Goal: Task Accomplishment & Management: Use online tool/utility

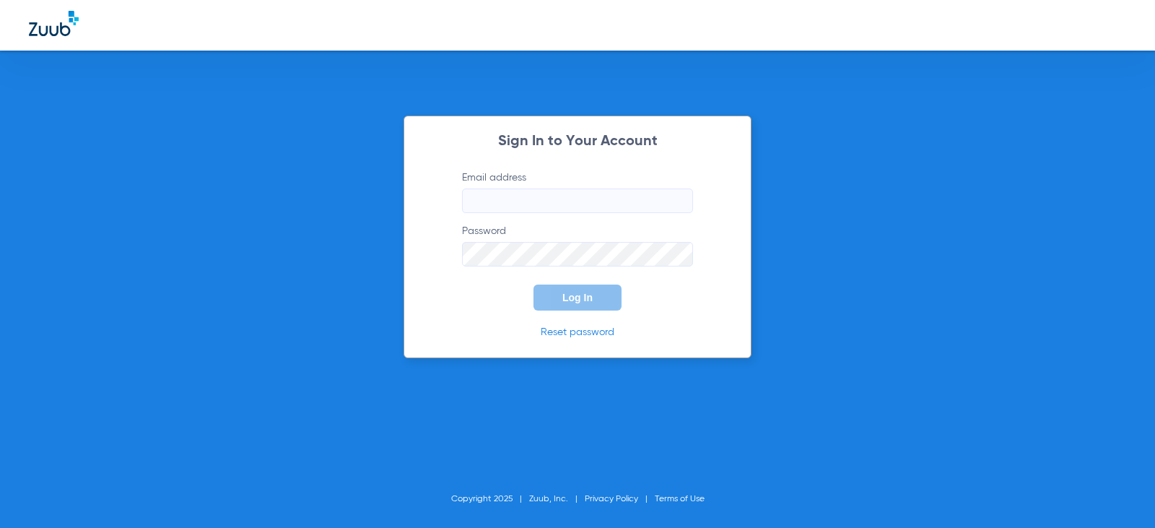
click at [576, 202] on input "Email address" at bounding box center [577, 200] width 231 height 25
click at [534, 285] on button "Log In" at bounding box center [578, 298] width 88 height 26
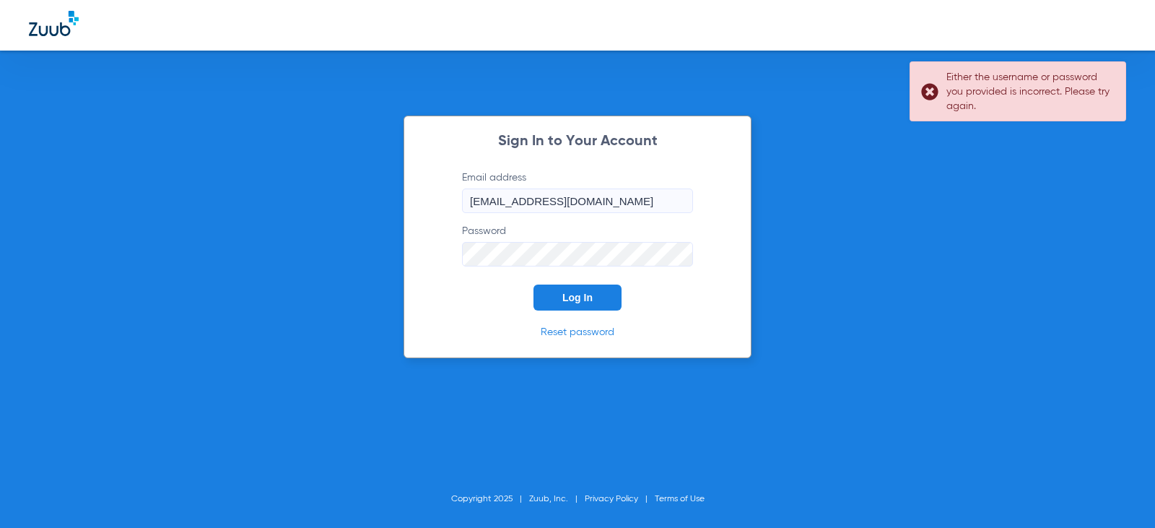
click at [396, 252] on div "Sign In to Your Account Email address [EMAIL_ADDRESS][DOMAIN_NAME] Password Log…" at bounding box center [577, 264] width 1155 height 528
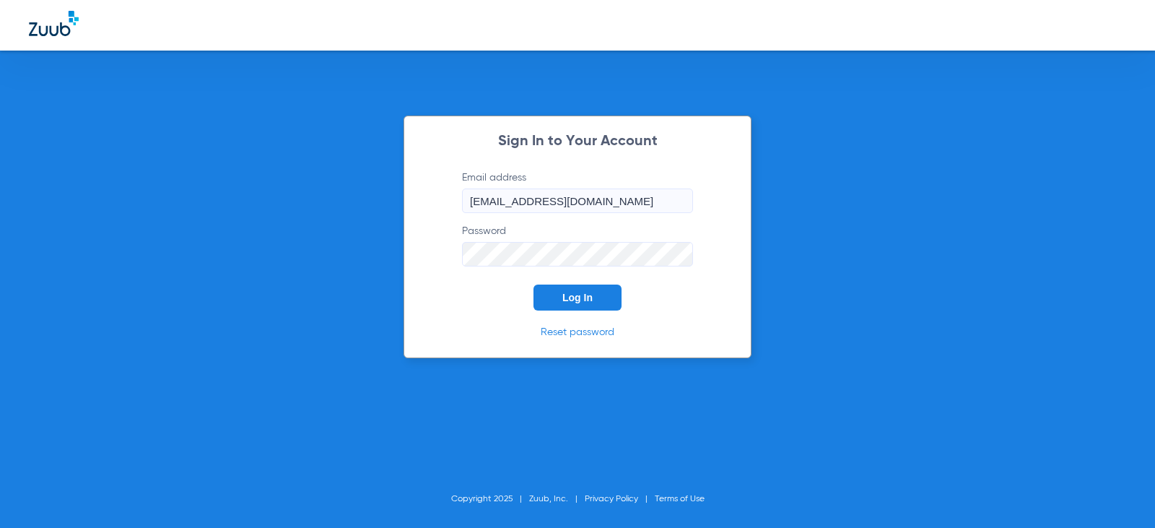
click at [534, 285] on button "Log In" at bounding box center [578, 298] width 88 height 26
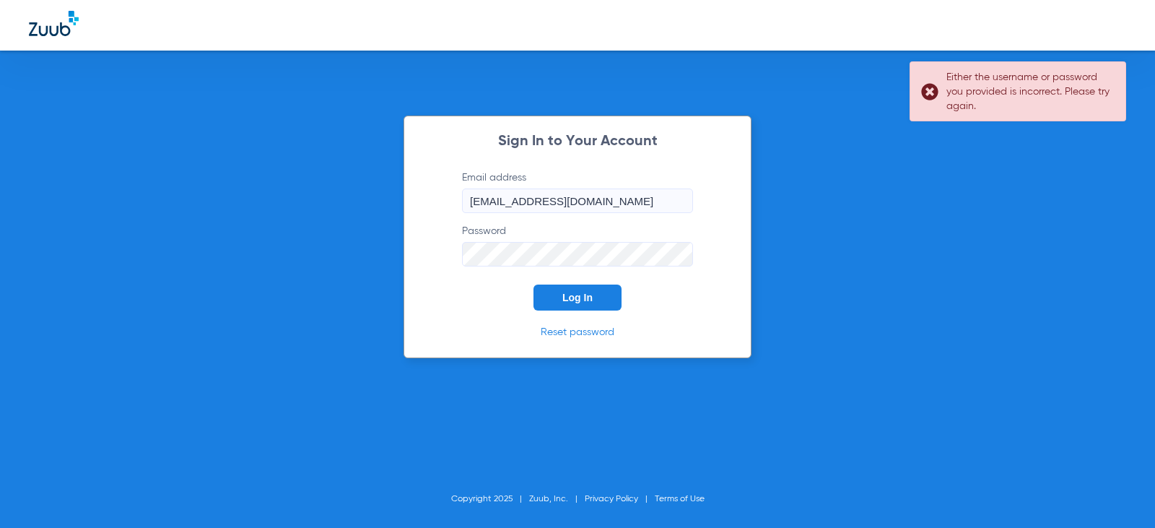
click at [534, 285] on button "Log In" at bounding box center [578, 298] width 88 height 26
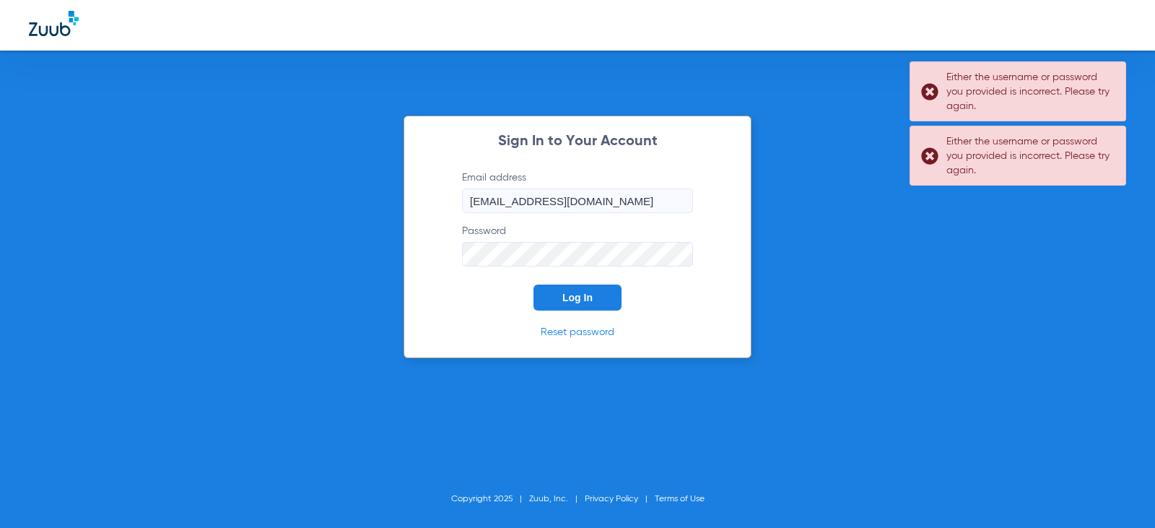
click at [388, 238] on div "Sign In to Your Account Email address [EMAIL_ADDRESS][DOMAIN_NAME] Password Log…" at bounding box center [577, 264] width 1155 height 528
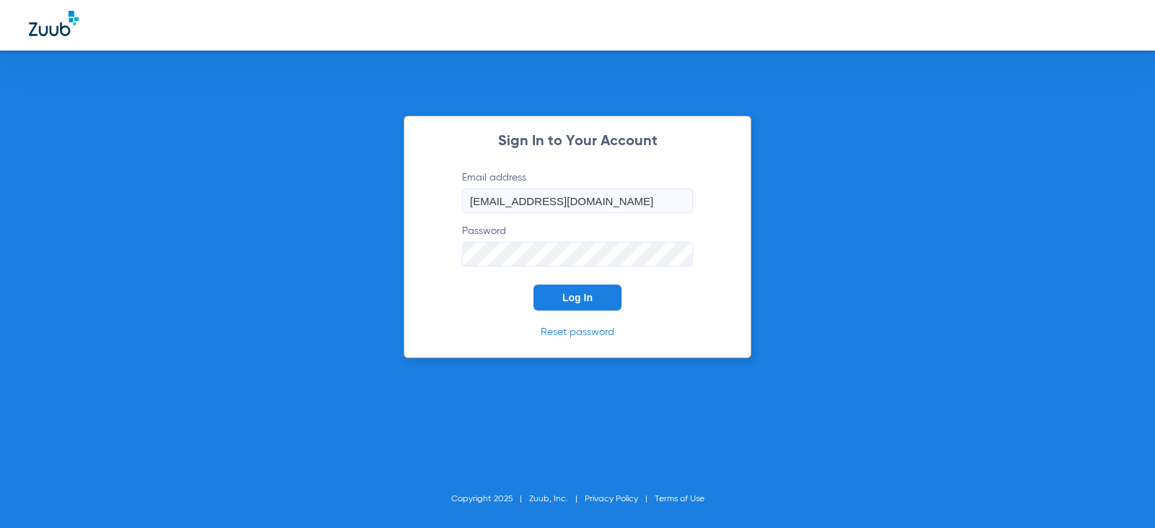
click at [534, 285] on button "Log In" at bounding box center [578, 298] width 88 height 26
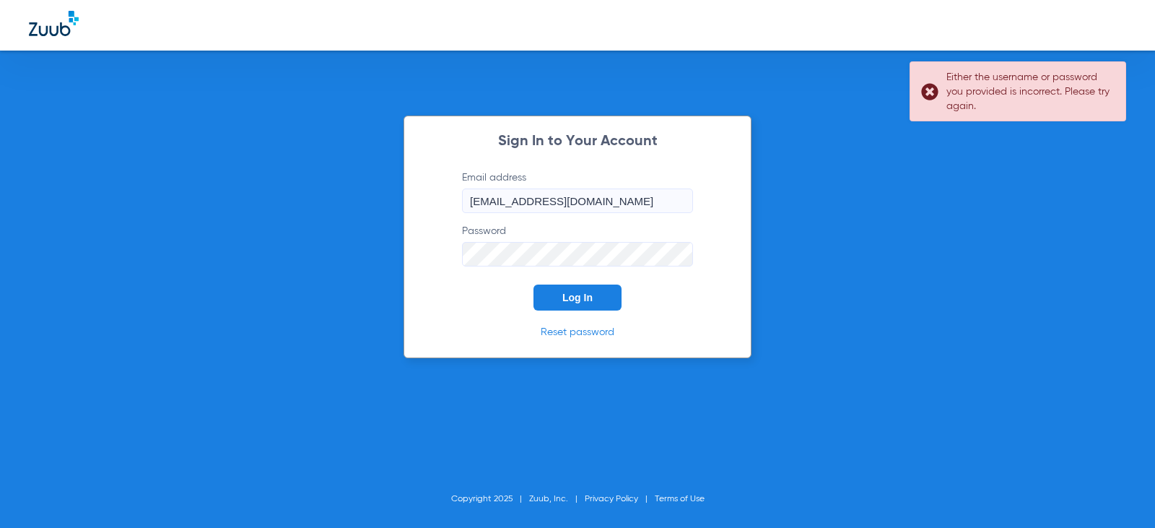
click at [534, 285] on button "Log In" at bounding box center [578, 298] width 88 height 26
click at [508, 201] on input "[EMAIL_ADDRESS][DOMAIN_NAME]" at bounding box center [577, 200] width 231 height 25
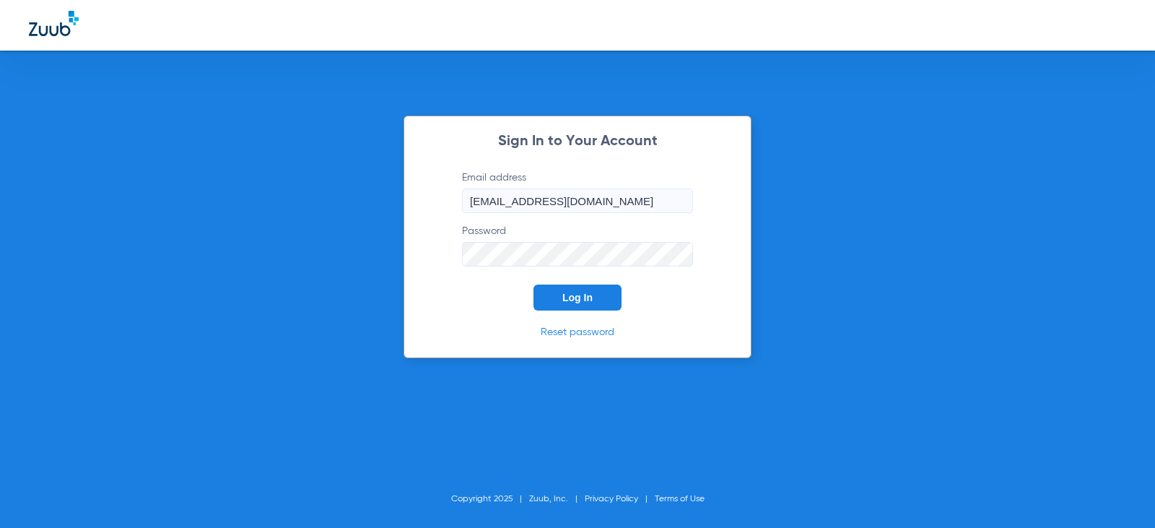
type input "[EMAIL_ADDRESS][DOMAIN_NAME]"
click at [534, 285] on button "Log In" at bounding box center [578, 298] width 88 height 26
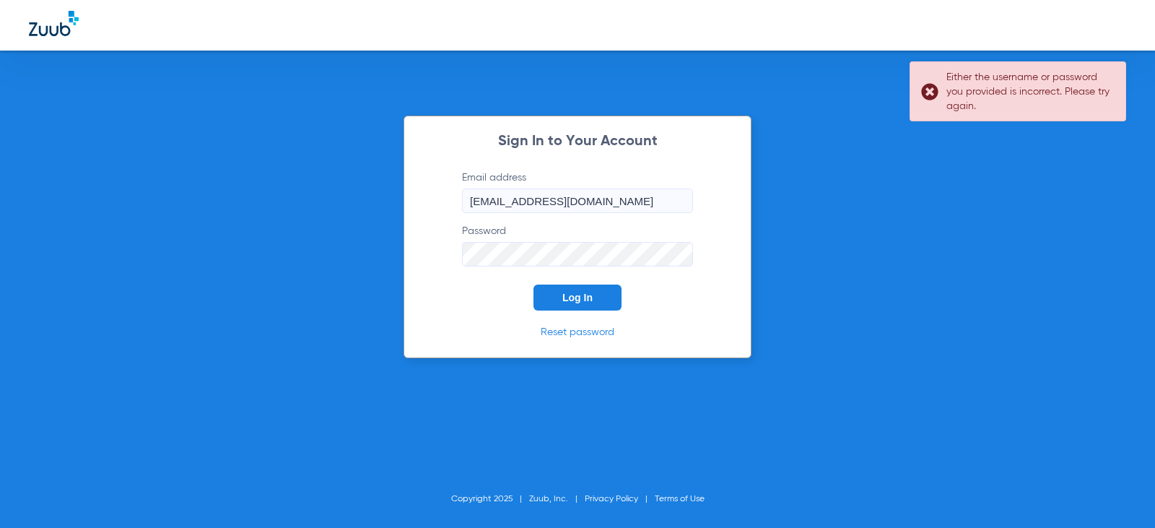
click at [385, 240] on div "Sign In to Your Account Email address [EMAIL_ADDRESS][DOMAIN_NAME] Password Log…" at bounding box center [577, 264] width 1155 height 528
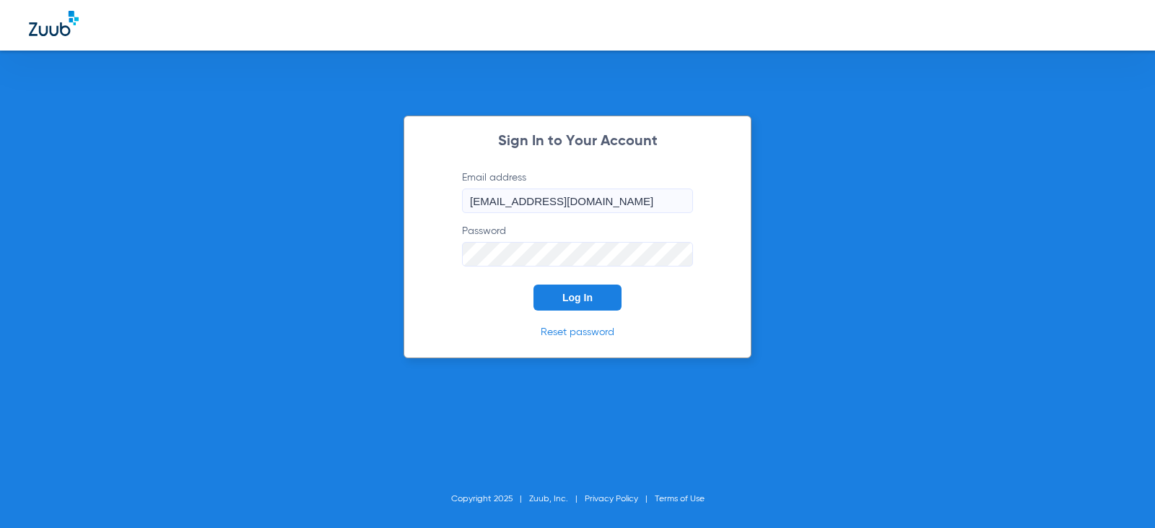
click at [534, 285] on button "Log In" at bounding box center [578, 298] width 88 height 26
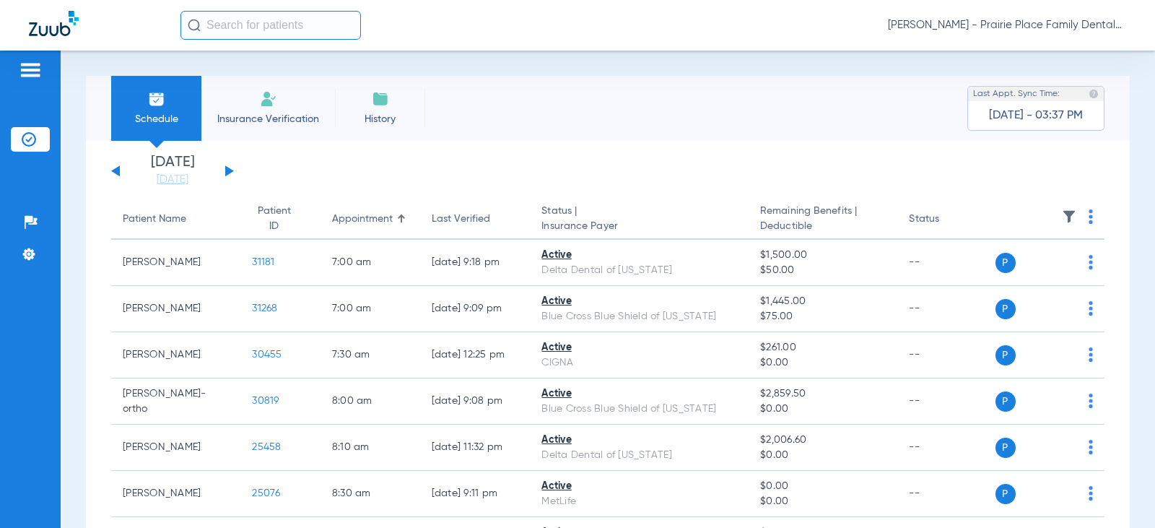
click at [229, 170] on div "[DATE] [DATE] [DATE] [DATE] [DATE] [DATE] [DATE] [DATE] [DATE] [DATE] [DATE] [D…" at bounding box center [172, 171] width 123 height 32
click at [229, 170] on button at bounding box center [229, 170] width 9 height 11
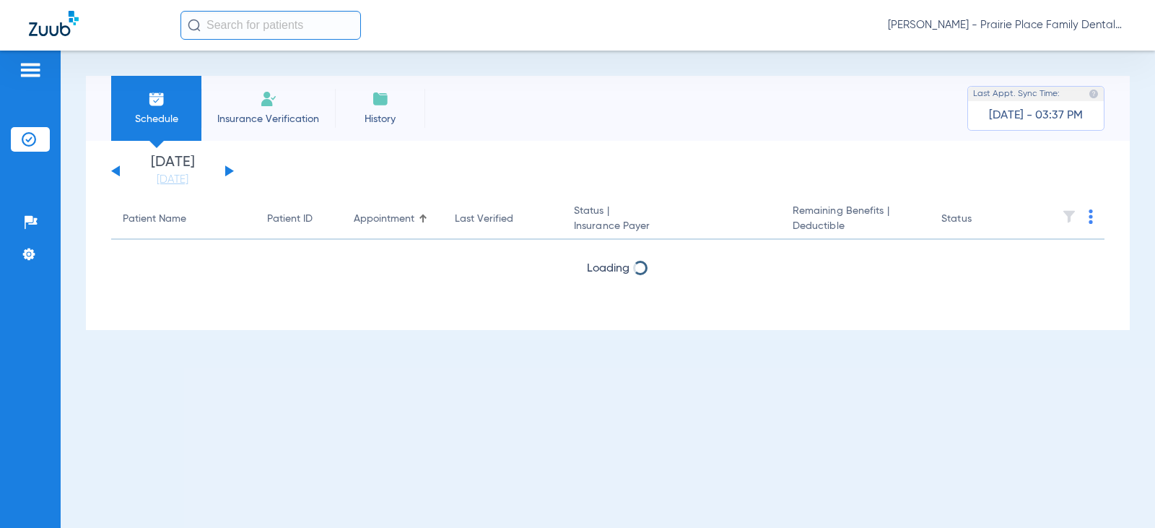
click at [229, 170] on button at bounding box center [229, 170] width 9 height 11
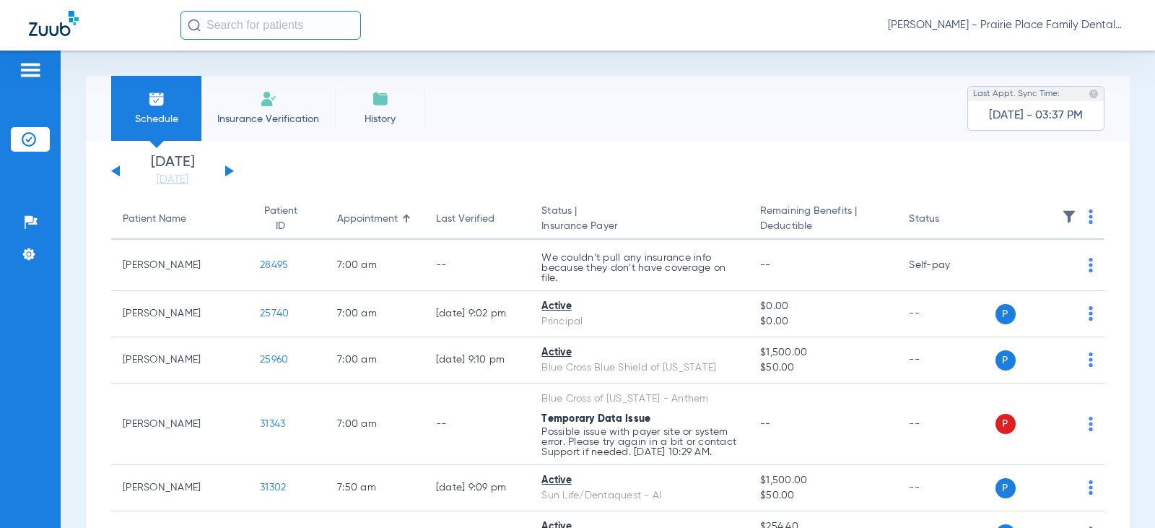
click at [229, 170] on button at bounding box center [229, 170] width 9 height 11
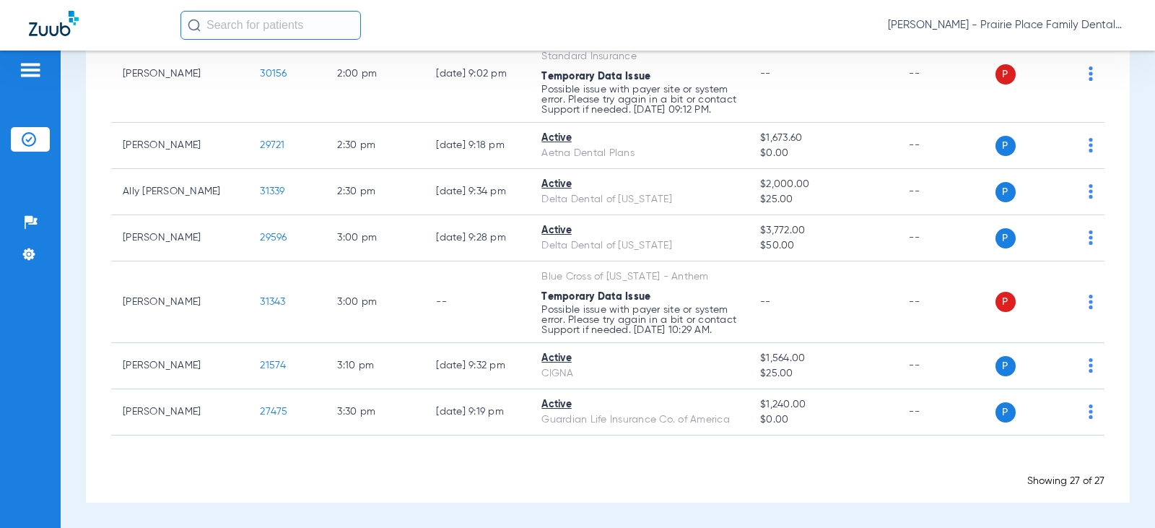
scroll to position [1275, 0]
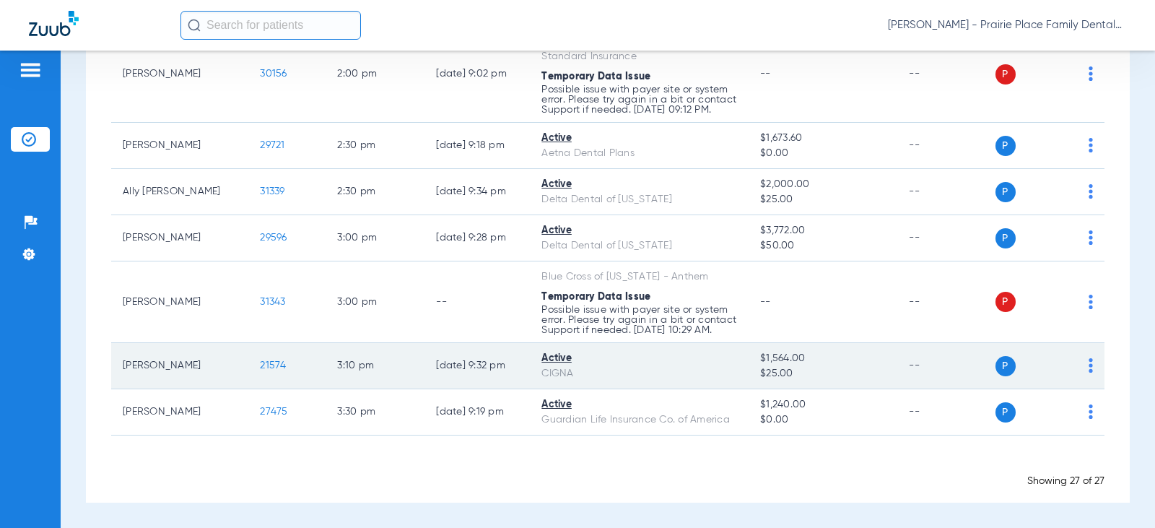
click at [260, 365] on span "21574" at bounding box center [273, 365] width 26 height 10
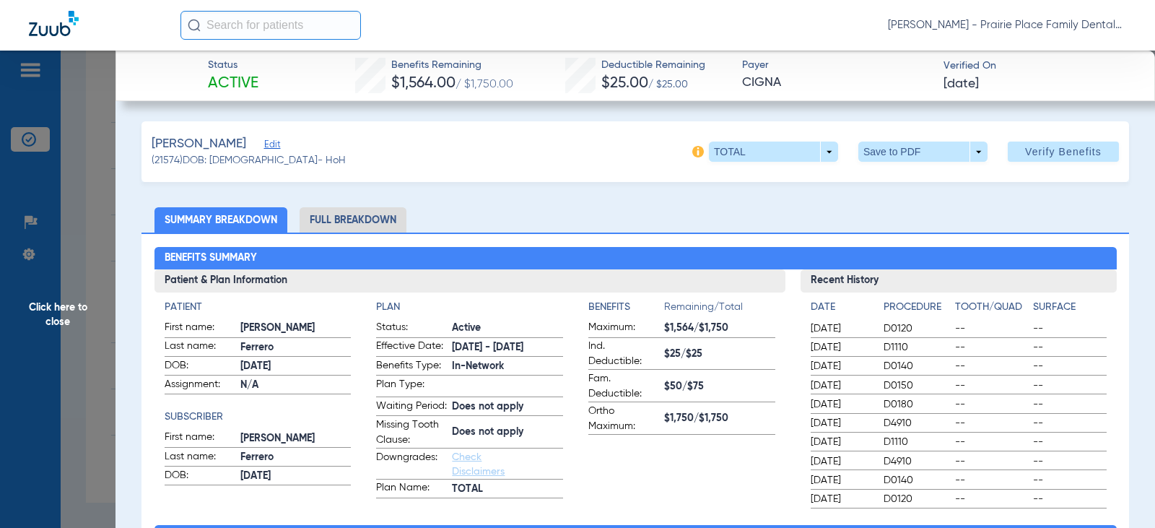
click at [389, 220] on li "Full Breakdown" at bounding box center [353, 219] width 107 height 25
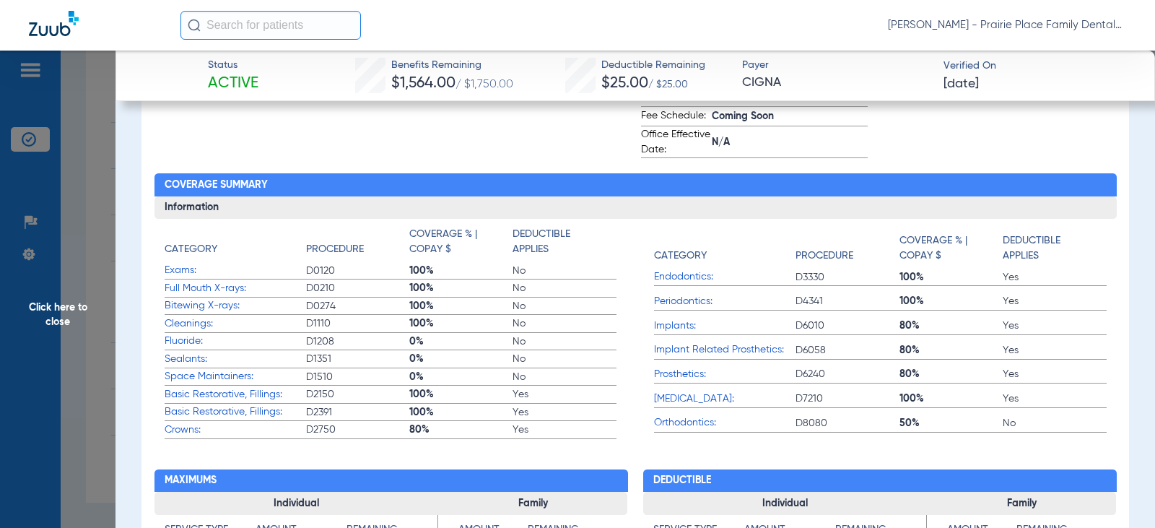
scroll to position [578, 0]
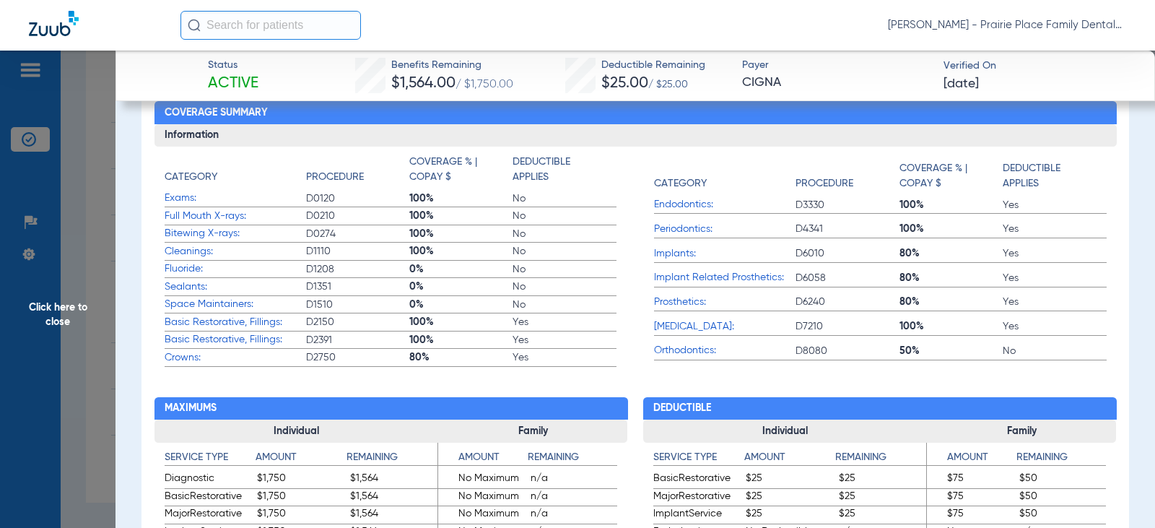
click at [61, 321] on span "Click here to close" at bounding box center [58, 315] width 116 height 528
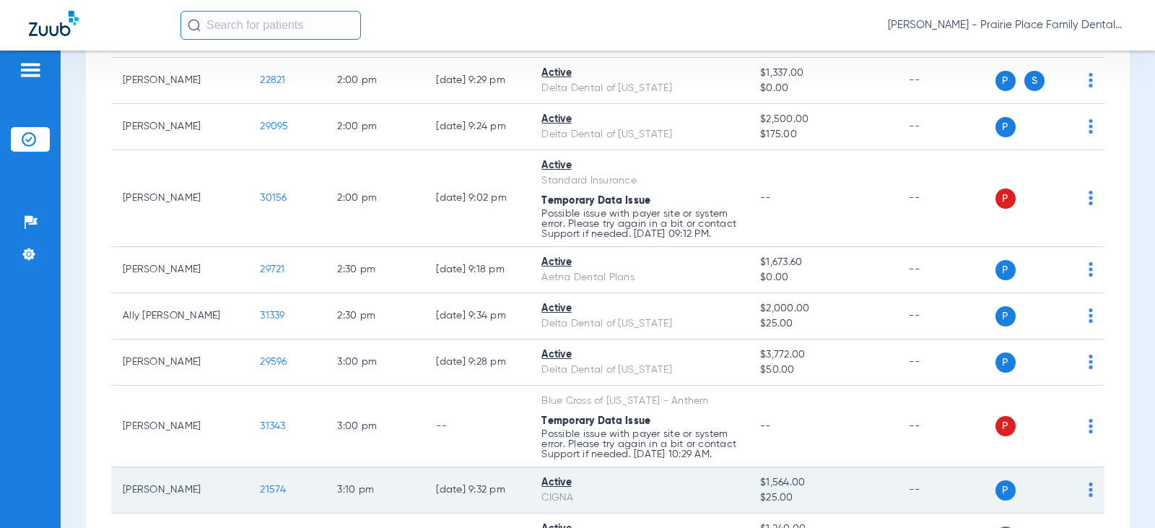
scroll to position [1058, 0]
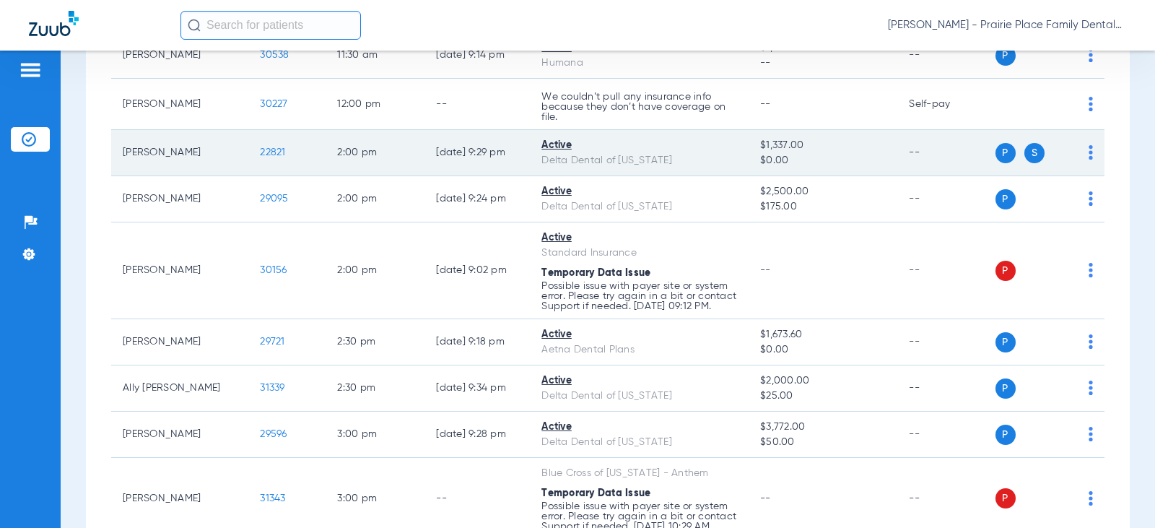
click at [269, 154] on td "22821" at bounding box center [286, 153] width 77 height 46
click at [260, 152] on span "22821" at bounding box center [272, 152] width 25 height 10
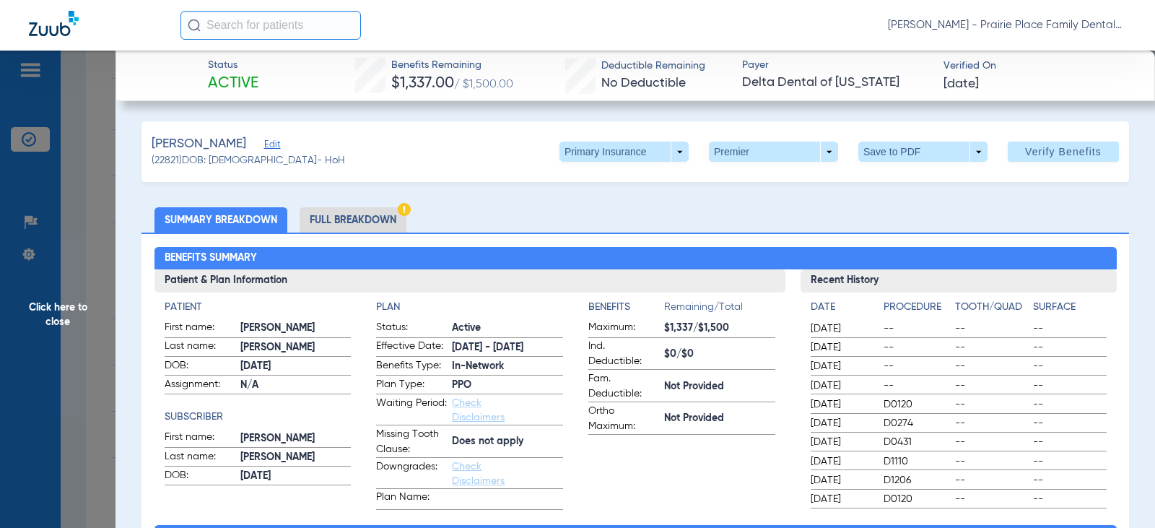
click at [373, 217] on li "Full Breakdown" at bounding box center [353, 219] width 107 height 25
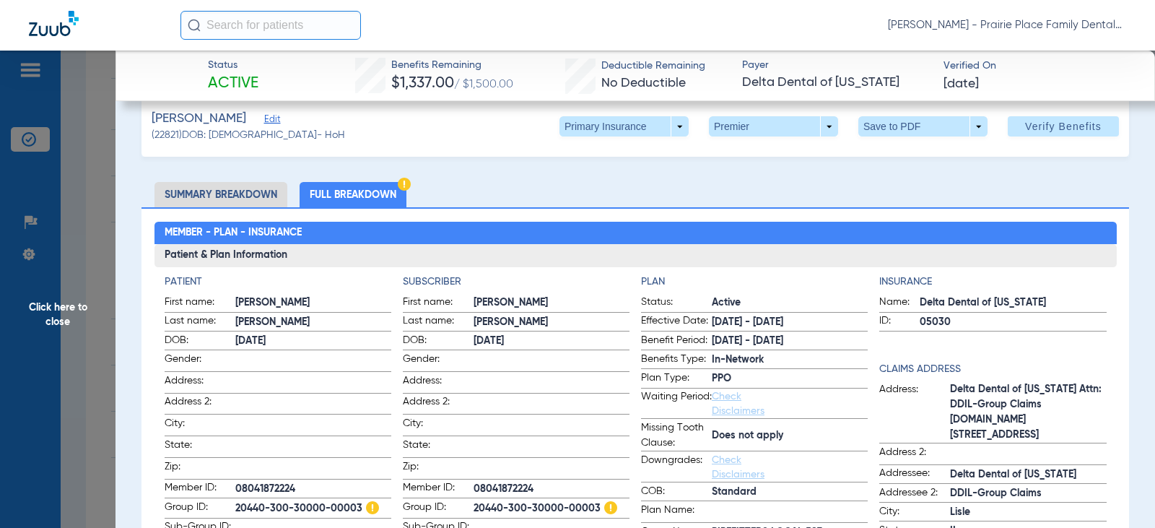
scroll to position [0, 0]
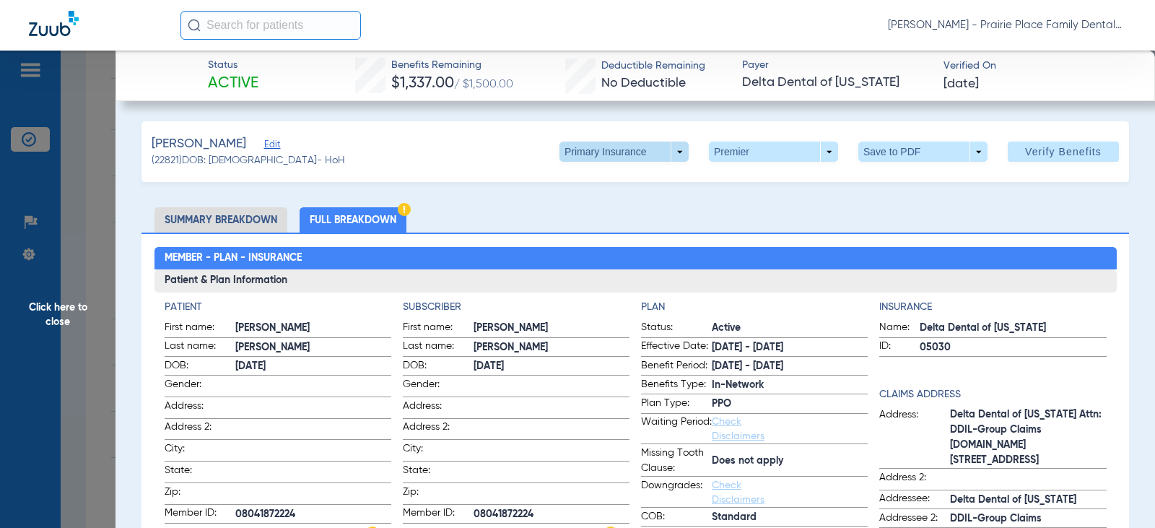
click at [669, 155] on span at bounding box center [624, 152] width 129 height 20
click at [607, 213] on span "Secondary Insurance" at bounding box center [608, 209] width 95 height 10
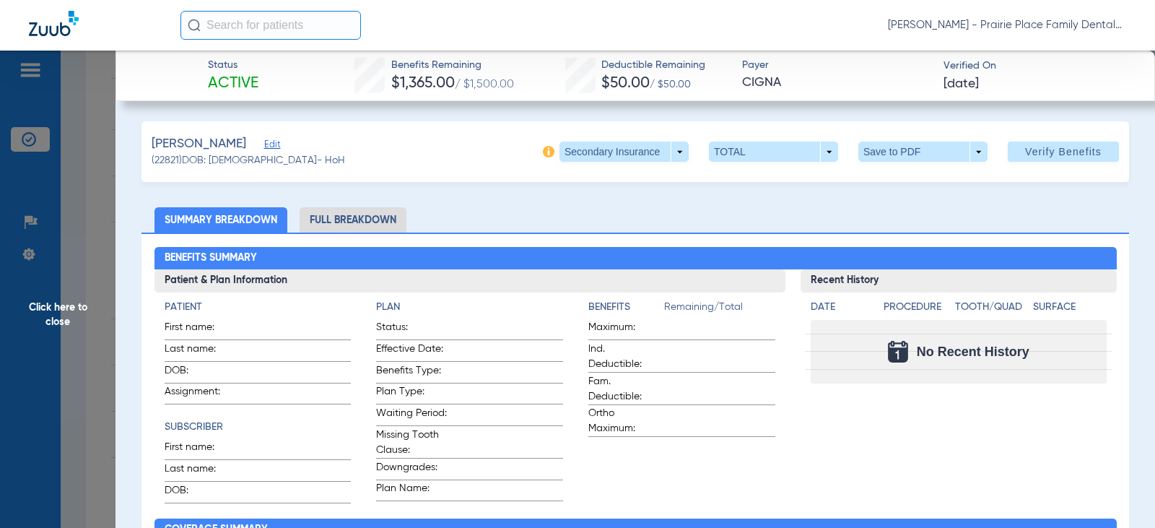
click at [350, 222] on li "Full Breakdown" at bounding box center [353, 219] width 107 height 25
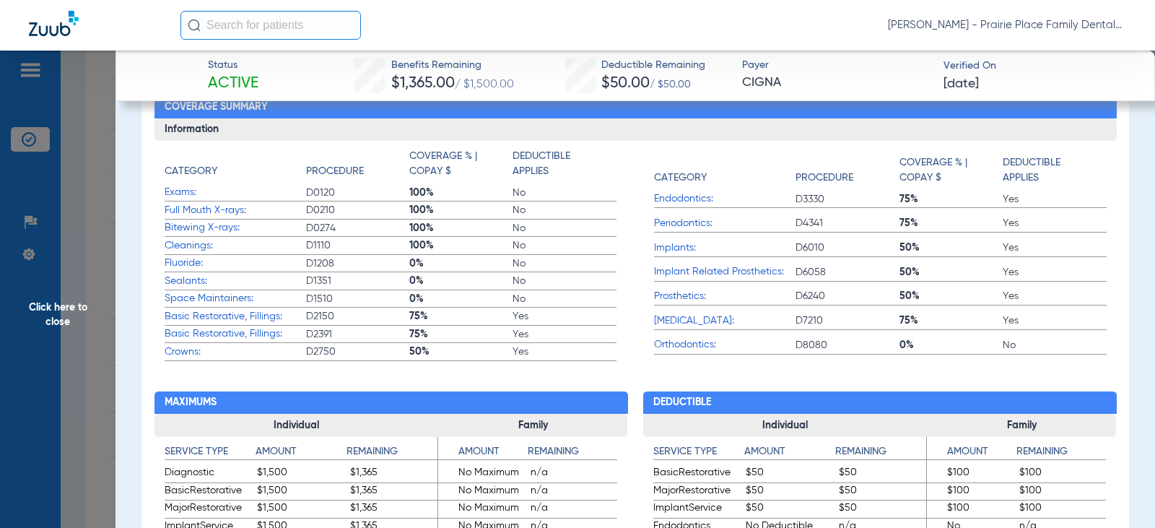
scroll to position [578, 0]
